Goal: Information Seeking & Learning: Learn about a topic

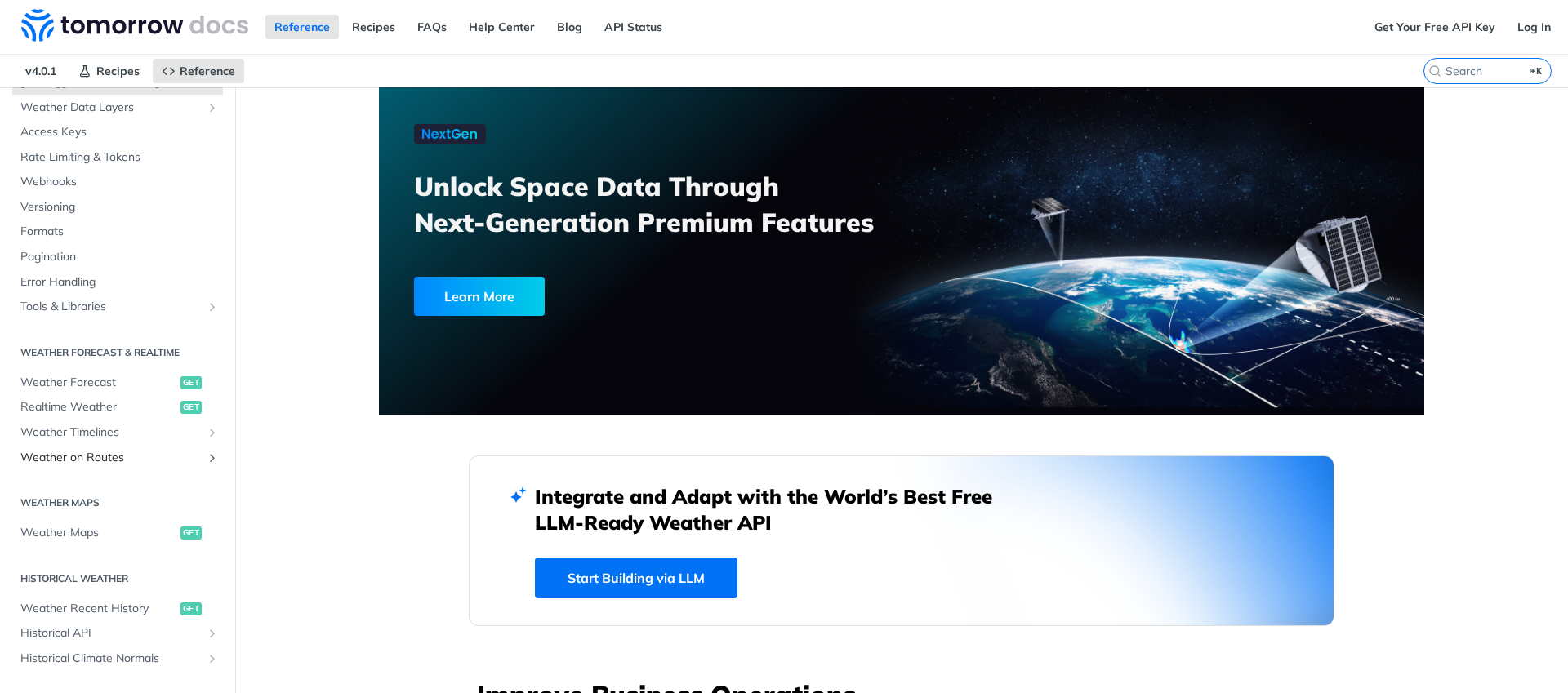
scroll to position [119, 0]
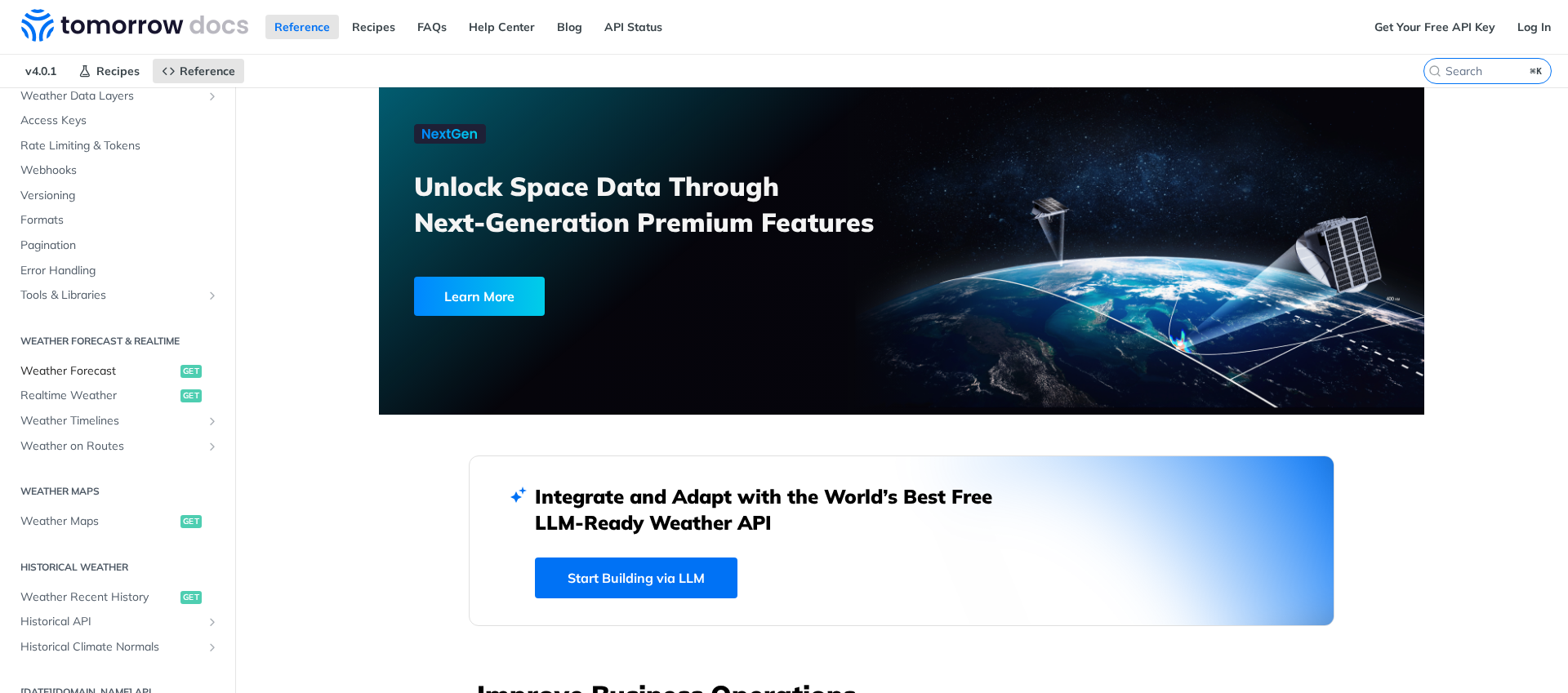
click at [97, 371] on span "Weather Forecast" at bounding box center [99, 371] width 156 height 16
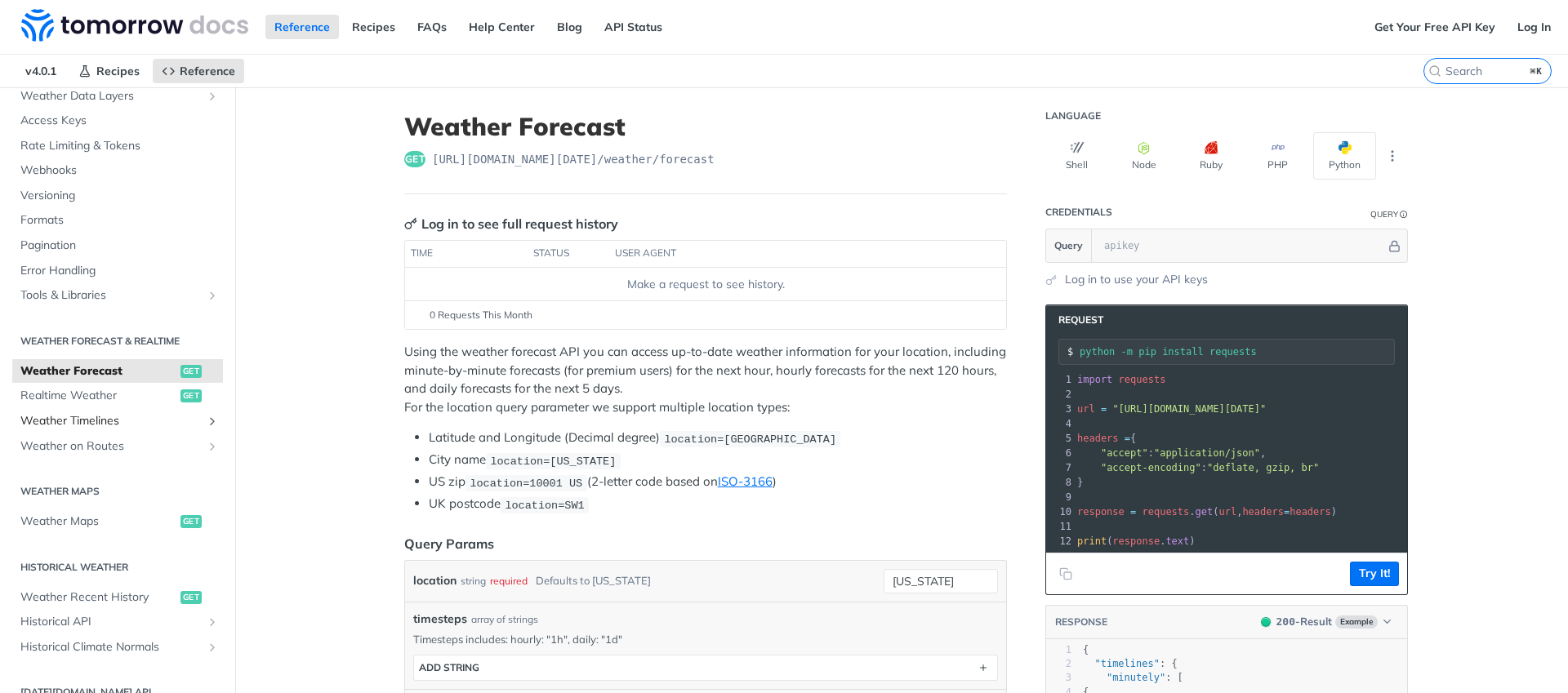
click at [97, 418] on span "Weather Timelines" at bounding box center [111, 421] width 181 height 16
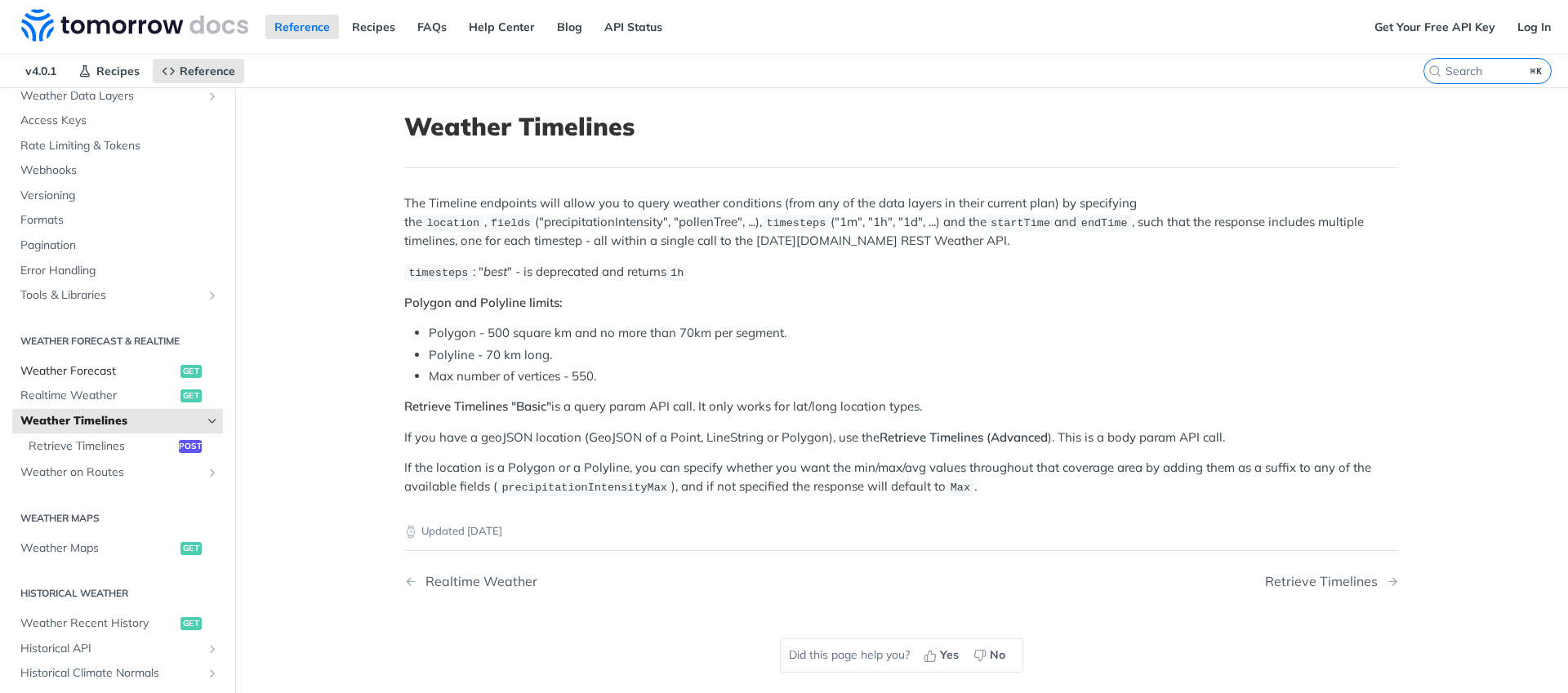
click at [87, 379] on link "Weather Forecast get" at bounding box center [117, 372] width 210 height 24
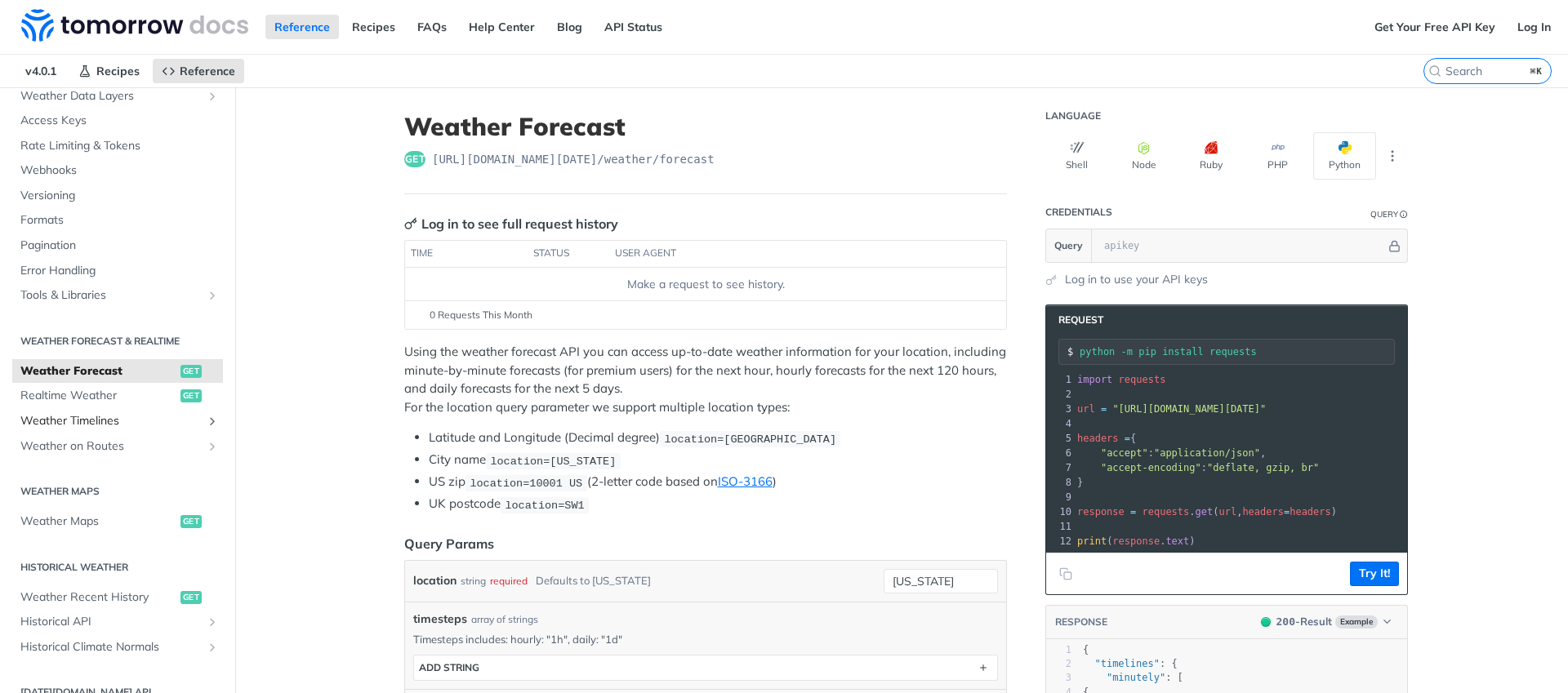
drag, startPoint x: 103, startPoint y: 409, endPoint x: 94, endPoint y: 427, distance: 20.1
click at [102, 409] on link "Weather Timelines" at bounding box center [117, 422] width 210 height 24
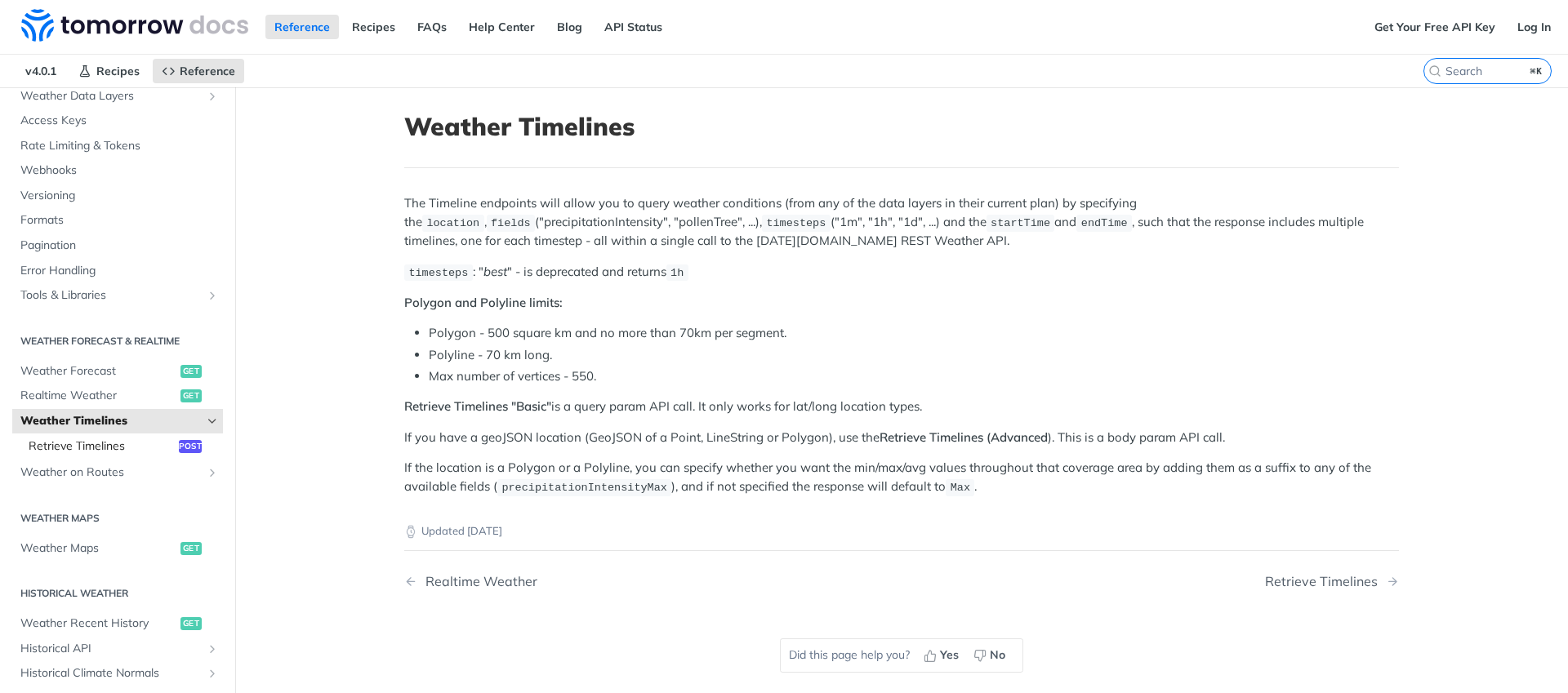
click at [70, 439] on span "Retrieve Timelines" at bounding box center [101, 446] width 146 height 16
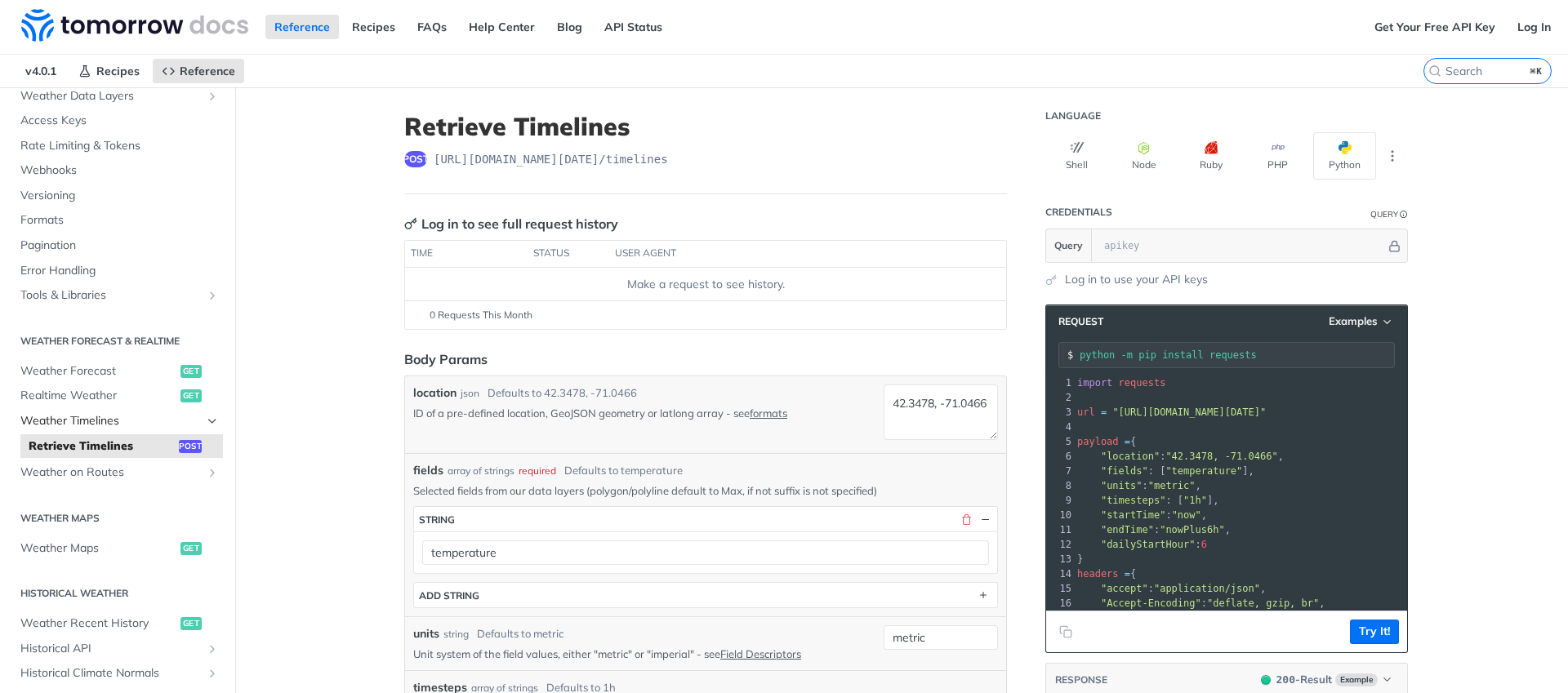
click at [66, 430] on link "Weather Timelines" at bounding box center [117, 422] width 210 height 24
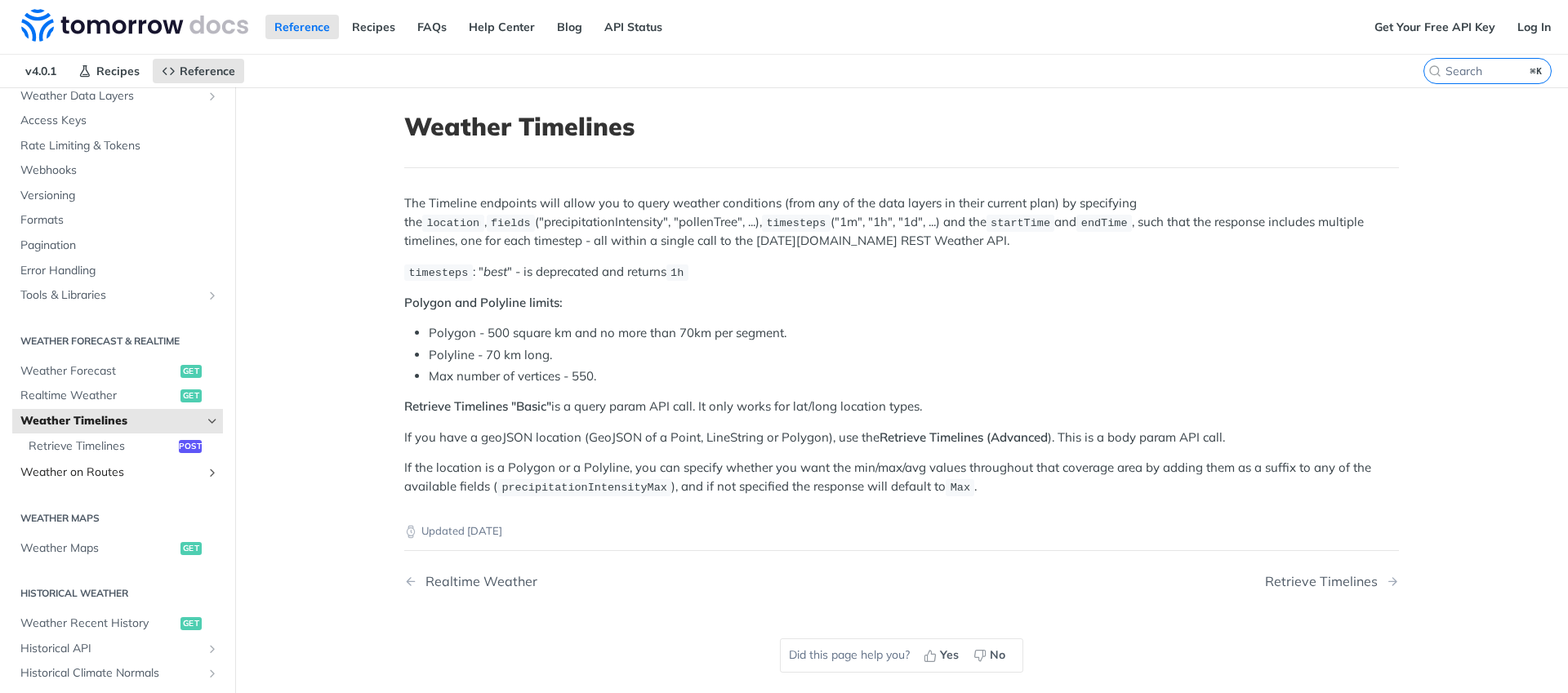
click at [83, 471] on span "Weather on Routes" at bounding box center [111, 472] width 181 height 16
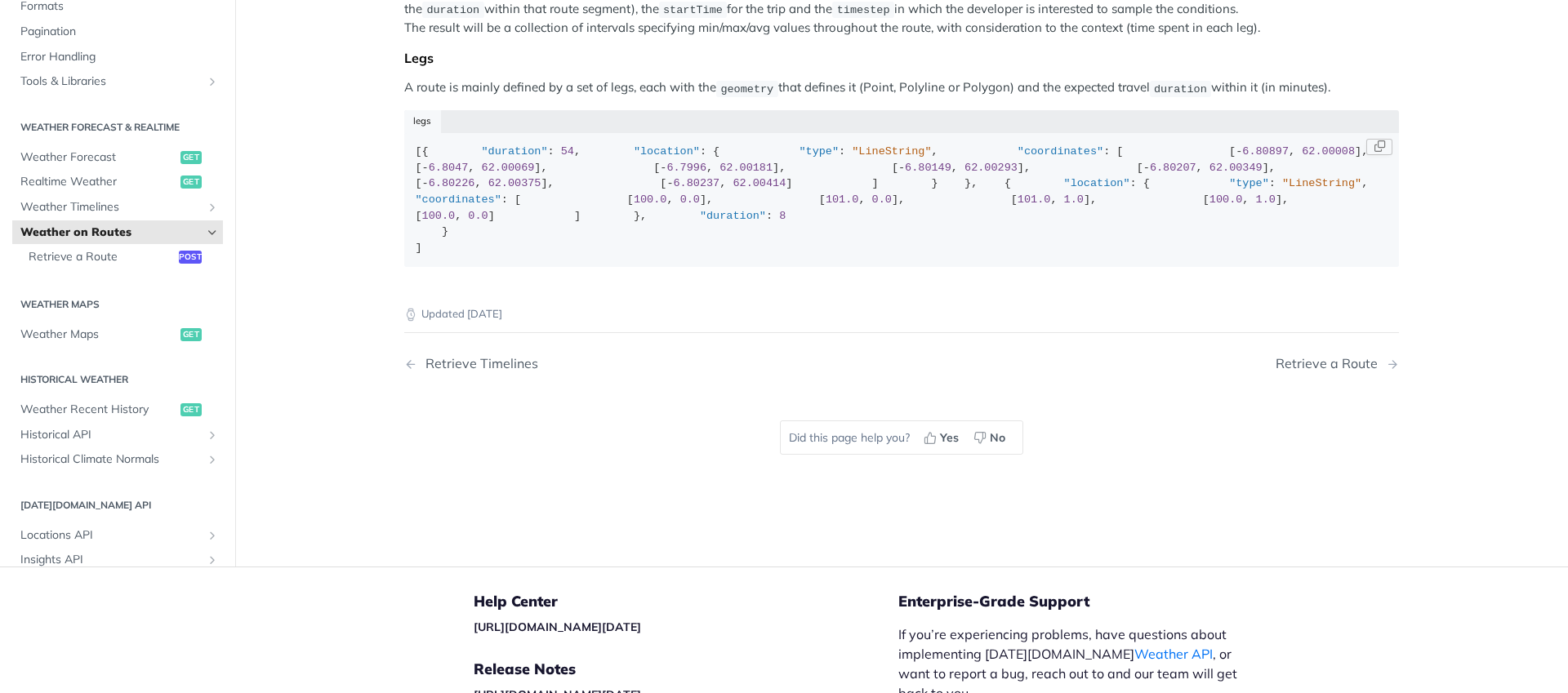
scroll to position [103, 0]
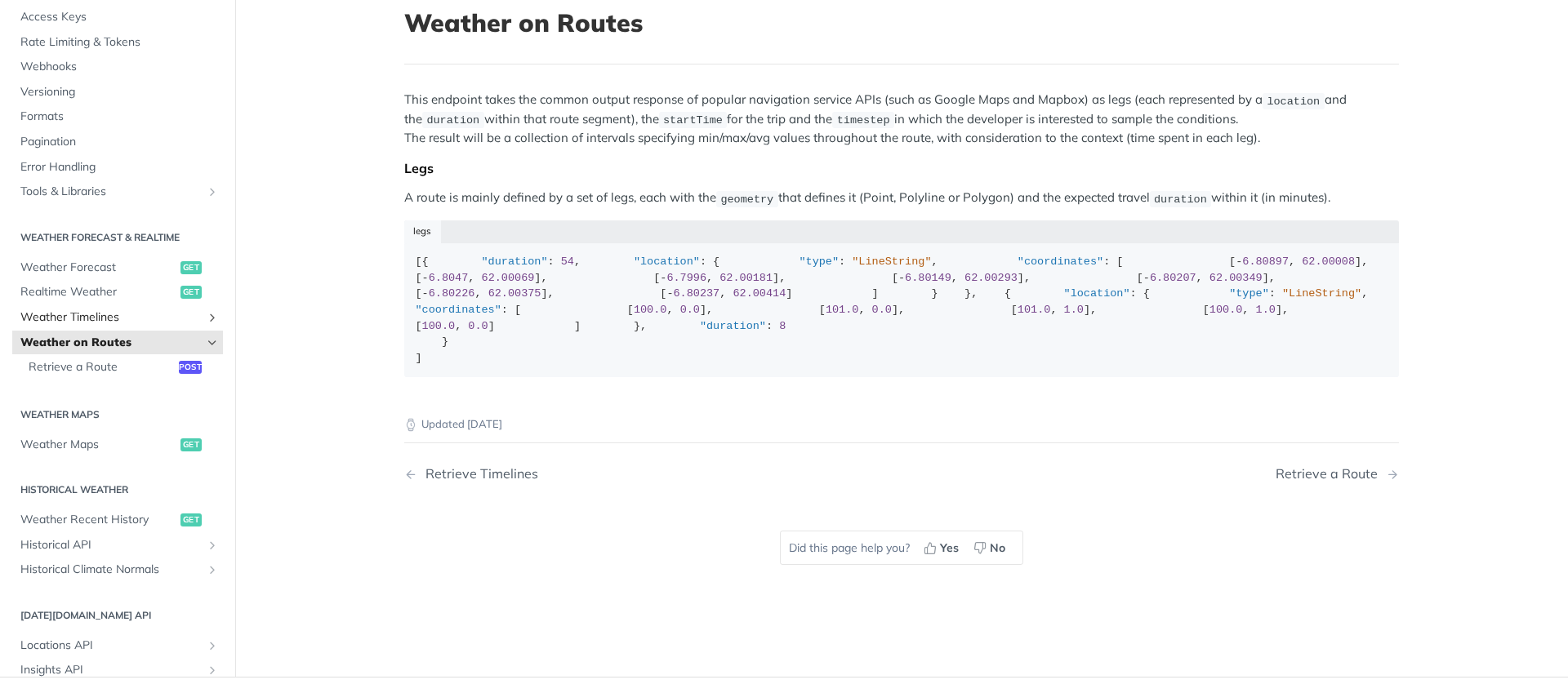
click at [74, 326] on span "Weather Timelines" at bounding box center [111, 317] width 181 height 16
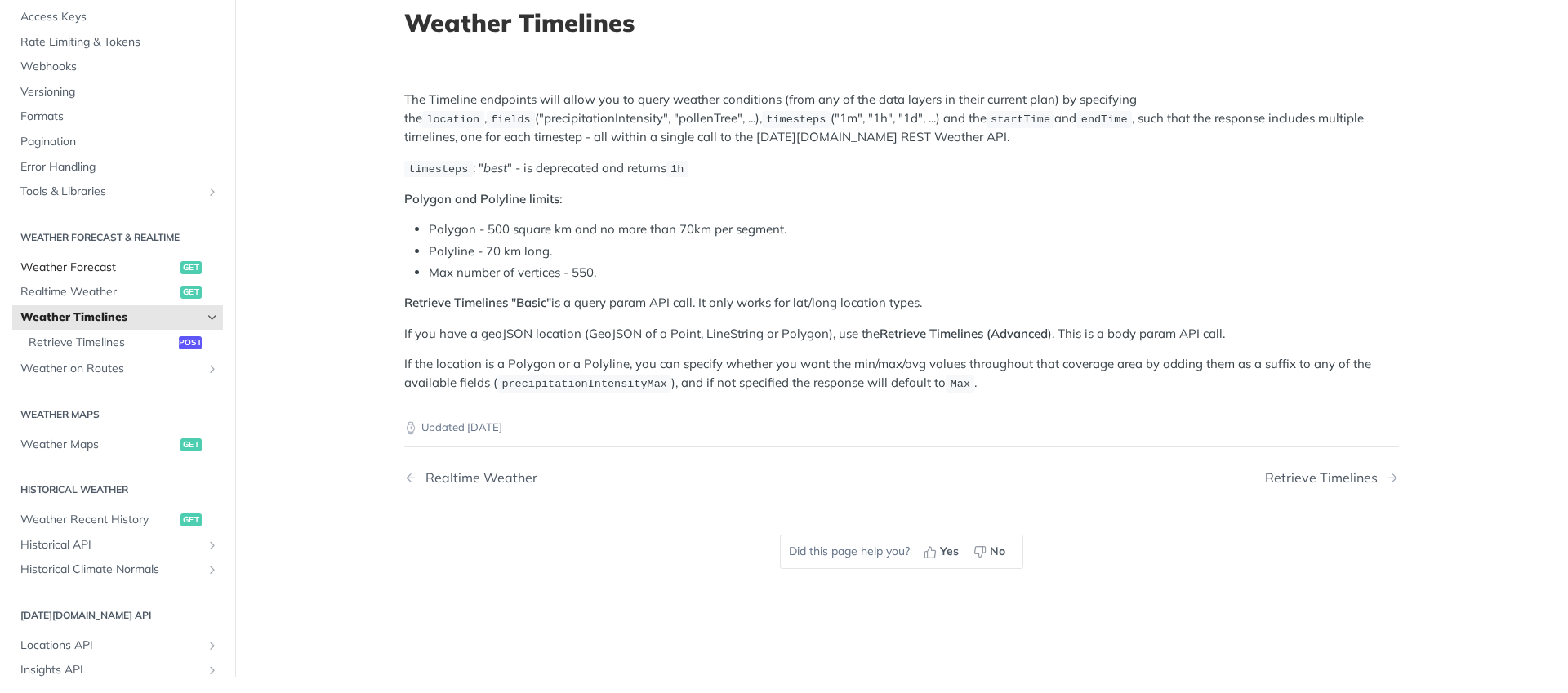
click at [79, 274] on link "Weather Forecast get" at bounding box center [117, 268] width 210 height 24
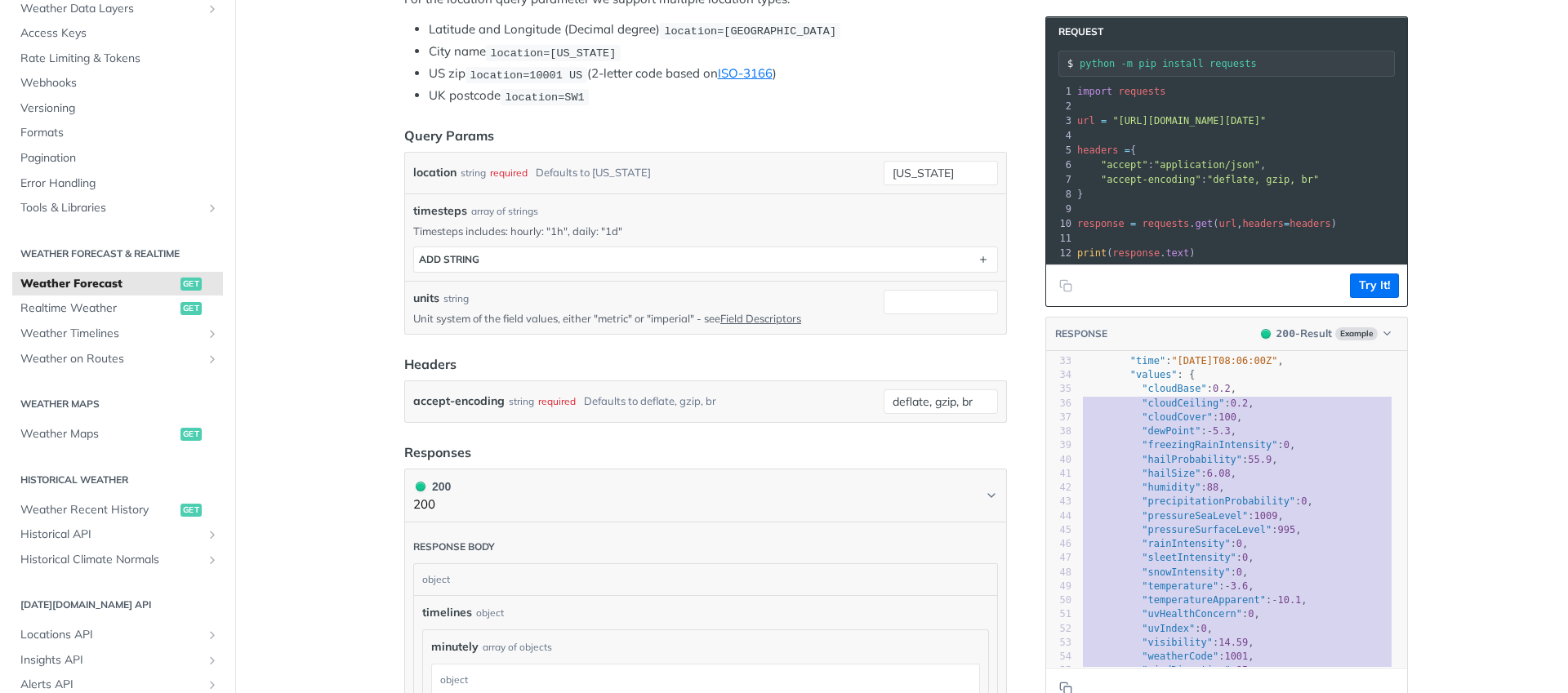
type textarea ""cloudBase": 0.2, "cloudCeiling": 0.2, "cloudCover": 100, "dewPoint": -5.3, "fr…"
drag, startPoint x: 1250, startPoint y: 599, endPoint x: 1010, endPoint y: 408, distance: 306.7
click at [1010, 408] on div "Weather Forecast get [URL][DOMAIN_NAME][DATE] /weather/forecast Log in to see f…" at bounding box center [901, 689] width 1045 height 2022
click at [1058, 453] on div "39" at bounding box center [1058, 445] width 25 height 14
